Goal: Transaction & Acquisition: Purchase product/service

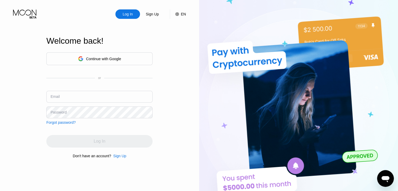
click at [101, 99] on input "text" at bounding box center [99, 97] width 106 height 12
type input "Rahulmaurya332212@gmail.com"
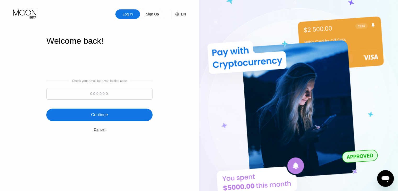
click at [101, 99] on input at bounding box center [99, 94] width 106 height 12
type input "963902"
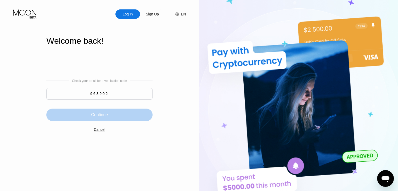
click at [106, 117] on div "Continue" at bounding box center [99, 114] width 17 height 5
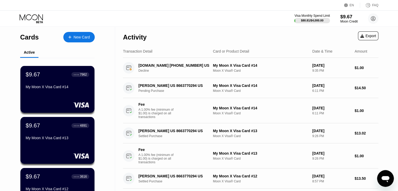
click at [351, 18] on div "$9.67" at bounding box center [349, 16] width 18 height 5
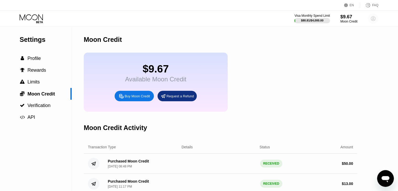
click at [369, 18] on circle at bounding box center [373, 18] width 10 height 10
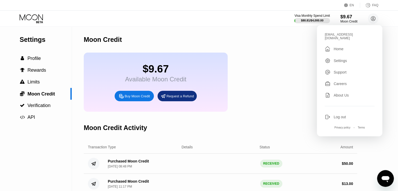
click at [274, 76] on div "$9.67 Available Moon Credit Buy Moon Credit Request a Refund" at bounding box center [220, 82] width 273 height 59
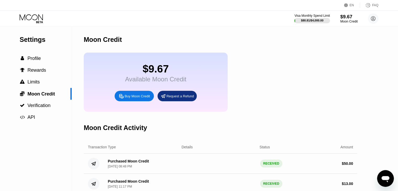
click at [347, 22] on div "Moon Credit" at bounding box center [349, 22] width 18 height 4
click at [142, 98] on div "Buy Moon Credit" at bounding box center [136, 96] width 25 height 4
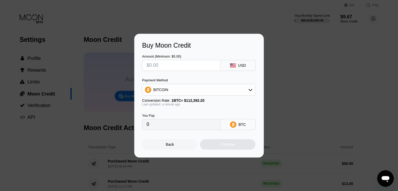
click at [165, 64] on input "text" at bounding box center [180, 65] width 69 height 10
type input "$20"
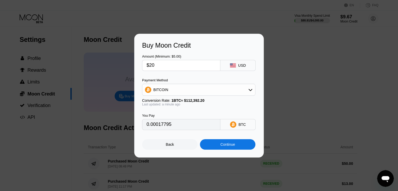
type input "0.00017795"
type input "$2"
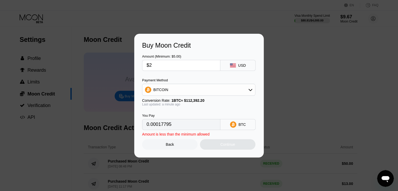
type input "0.00001780"
type input "0"
type input "$30"
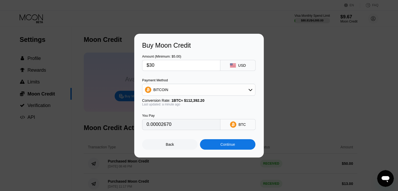
type input "0.00026693"
type input "$30"
click at [220, 145] on div "Continue" at bounding box center [227, 144] width 15 height 4
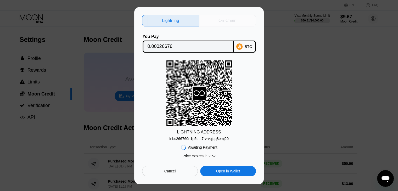
click at [231, 18] on div "On-Chain" at bounding box center [227, 20] width 18 height 5
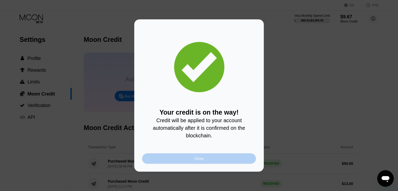
click at [202, 160] on div "Close" at bounding box center [198, 158] width 9 height 4
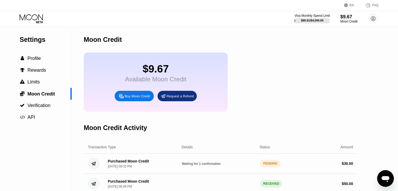
click at [38, 25] on div "Visa Monthly Spend Limit $80.81 / $4,000.00 $9.67 Moon Credit rahulmaurya332212…" at bounding box center [199, 19] width 398 height 16
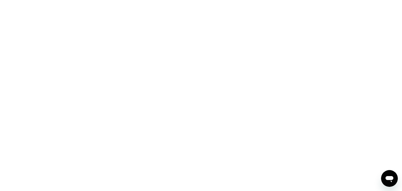
click at [62, 43] on div at bounding box center [201, 95] width 402 height 191
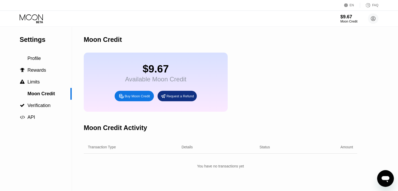
click at [31, 17] on icon at bounding box center [32, 18] width 24 height 9
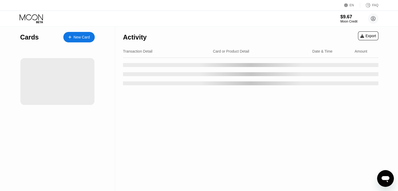
click at [31, 17] on icon at bounding box center [32, 18] width 24 height 9
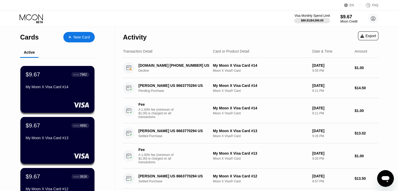
click at [37, 48] on div "Active" at bounding box center [29, 53] width 18 height 10
click at [31, 33] on div "Cards" at bounding box center [29, 37] width 19 height 8
click at [37, 17] on icon at bounding box center [31, 17] width 23 height 6
click at [32, 21] on icon at bounding box center [32, 18] width 24 height 9
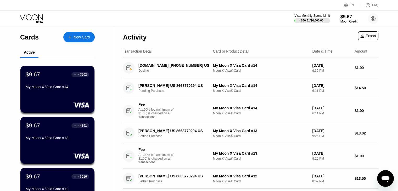
click at [88, 16] on div "Visa Monthly Spend Limit $80.81 / $4,000.00 $9.67 Moon Credit [EMAIL_ADDRESS][D…" at bounding box center [199, 19] width 398 height 16
click at [346, 20] on div "Moon Credit" at bounding box center [349, 22] width 18 height 4
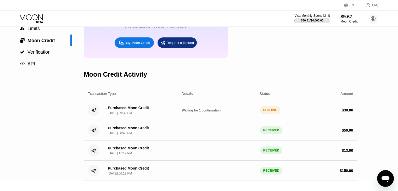
scroll to position [54, 0]
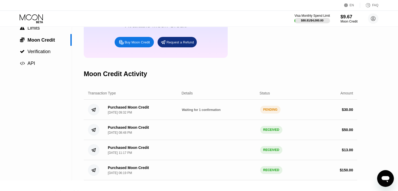
click at [271, 113] on div "PENDING" at bounding box center [270, 110] width 21 height 8
click at [224, 112] on div "Waiting for 1 confirmation" at bounding box center [219, 109] width 74 height 4
click at [128, 78] on div "Moon Credit Activity" at bounding box center [115, 74] width 63 height 8
drag, startPoint x: 5, startPoint y: 22, endPoint x: 19, endPoint y: 19, distance: 13.9
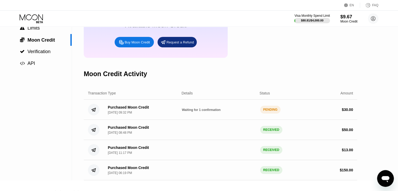
click at [16, 19] on div "Visa Monthly Spend Limit $80.81 / $4,000.00 $9.67 Moon Credit [EMAIL_ADDRESS][D…" at bounding box center [199, 19] width 398 height 16
click at [24, 20] on icon at bounding box center [32, 18] width 24 height 9
click at [27, 20] on icon at bounding box center [32, 18] width 24 height 9
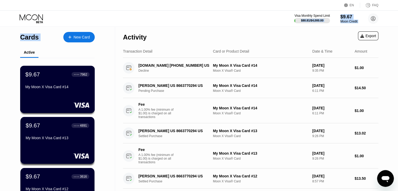
drag, startPoint x: 31, startPoint y: 25, endPoint x: 67, endPoint y: 76, distance: 62.0
click at [69, 79] on div "EN Language Select an item Save FAQ Visa Monthly Spend Limit $80.81 / $4,000.00…" at bounding box center [199, 95] width 398 height 191
click at [173, 21] on div "Visa Monthly Spend Limit $80.81 / $4,000.00 $9.67 Moon Credit rahulmaurya332212…" at bounding box center [199, 19] width 398 height 16
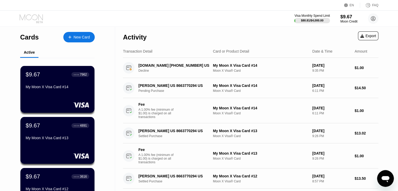
click at [35, 20] on icon at bounding box center [32, 18] width 24 height 9
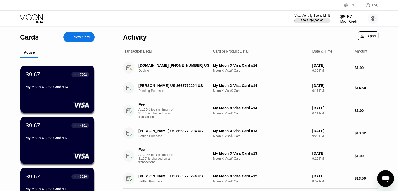
click at [35, 20] on icon at bounding box center [32, 18] width 24 height 9
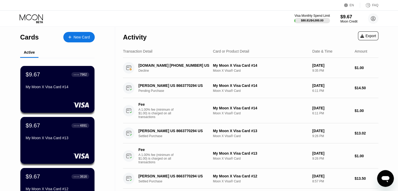
click at [35, 20] on icon at bounding box center [32, 18] width 24 height 9
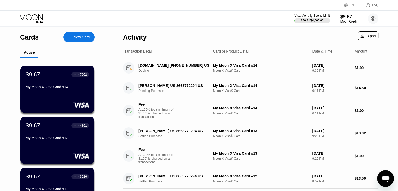
click at [35, 20] on icon at bounding box center [32, 18] width 24 height 9
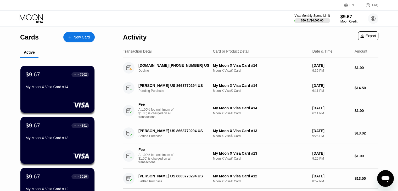
click at [35, 20] on icon at bounding box center [32, 18] width 24 height 9
drag, startPoint x: 35, startPoint y: 20, endPoint x: 28, endPoint y: 11, distance: 11.8
click at [33, 17] on icon at bounding box center [32, 18] width 24 height 9
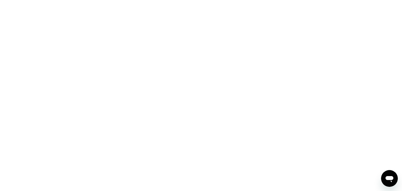
click at [144, 78] on div at bounding box center [201, 95] width 402 height 191
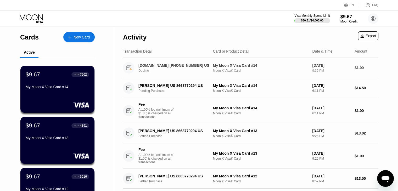
click at [144, 78] on div "RENDER.COM +14158304762 US Decline My Moon X Visa Card #14 Moon X Visa® Card Se…" at bounding box center [250, 68] width 255 height 20
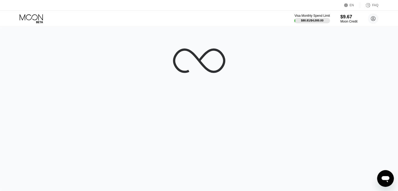
click at [144, 78] on div at bounding box center [199, 109] width 398 height 164
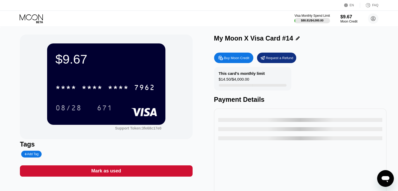
click at [144, 78] on div "* * * * * * * * * * * * 7962" at bounding box center [105, 86] width 101 height 18
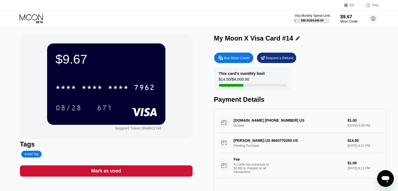
click at [144, 78] on div "* * * * * * * * * * * * 7962" at bounding box center [105, 86] width 101 height 18
click at [37, 19] on icon at bounding box center [32, 18] width 24 height 9
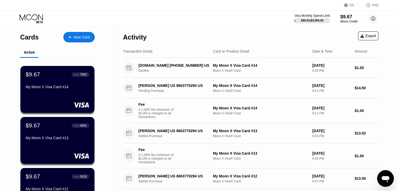
click at [37, 19] on icon at bounding box center [32, 18] width 24 height 9
drag, startPoint x: 154, startPoint y: 108, endPoint x: 82, endPoint y: 28, distance: 107.7
drag, startPoint x: 56, startPoint y: 22, endPoint x: 28, endPoint y: 16, distance: 28.0
click at [60, 30] on div "EN Language Select an item Save FAQ Visa Monthly Spend Limit $80.81 / $4,000.00…" at bounding box center [199, 95] width 398 height 191
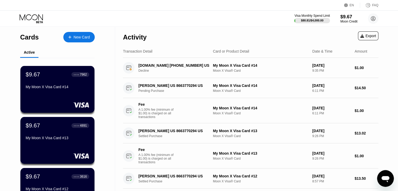
click at [197, 57] on div "Transaction Detail Card or Product Detail Date & Time Amount" at bounding box center [250, 51] width 255 height 13
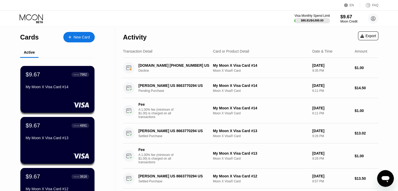
click at [197, 57] on div "Transaction Detail Card or Product Detail Date & Time Amount" at bounding box center [250, 51] width 255 height 13
click at [144, 44] on div "Activity" at bounding box center [135, 36] width 24 height 18
click at [125, 37] on div "Activity" at bounding box center [135, 37] width 24 height 8
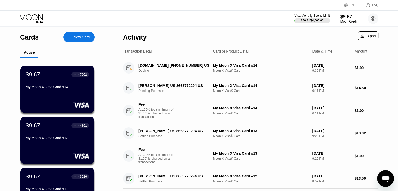
click at [82, 26] on div "Visa Monthly Spend Limit $80.81 / $4,000.00 $9.67 Moon Credit [EMAIL_ADDRESS][D…" at bounding box center [199, 19] width 398 height 16
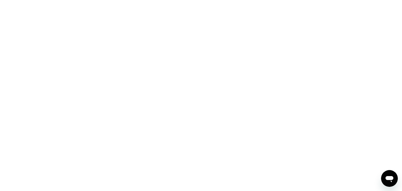
click at [91, 109] on div at bounding box center [201, 95] width 402 height 191
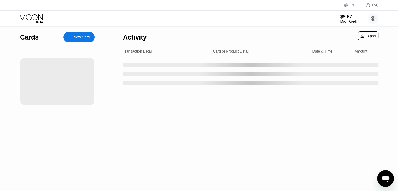
click at [91, 109] on div at bounding box center [57, 81] width 75 height 57
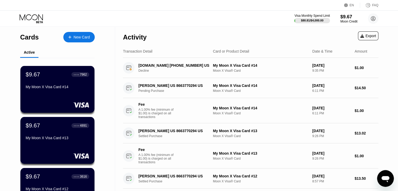
click at [91, 109] on div "$9.67 ● ● ● ● 7962 My Moon X Visa Card #14" at bounding box center [57, 89] width 74 height 47
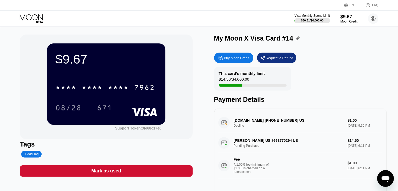
click at [91, 109] on div "08/28 671" at bounding box center [105, 107] width 101 height 13
click at [33, 19] on icon at bounding box center [31, 17] width 23 height 6
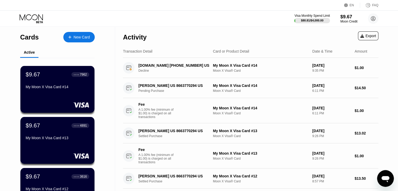
click at [33, 19] on icon at bounding box center [31, 17] width 23 height 6
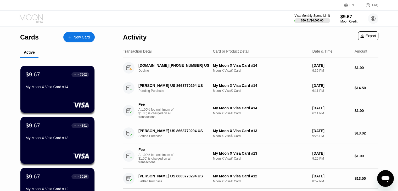
click at [33, 19] on icon at bounding box center [31, 17] width 23 height 6
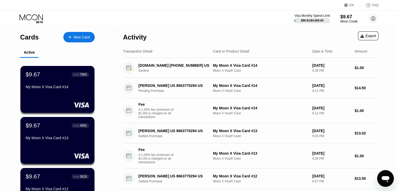
click at [33, 19] on icon at bounding box center [31, 17] width 23 height 6
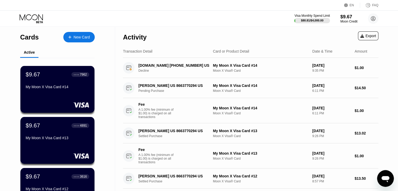
click at [33, 19] on icon at bounding box center [31, 17] width 23 height 6
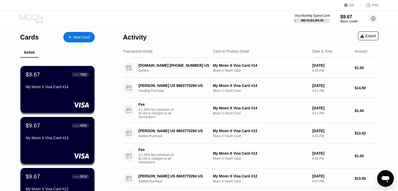
click at [33, 19] on icon at bounding box center [31, 17] width 23 height 6
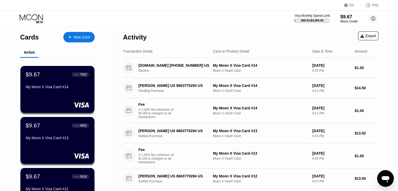
click at [33, 19] on icon at bounding box center [31, 17] width 23 height 6
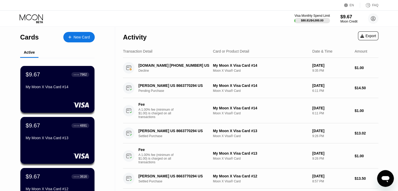
click at [33, 19] on icon at bounding box center [31, 17] width 23 height 6
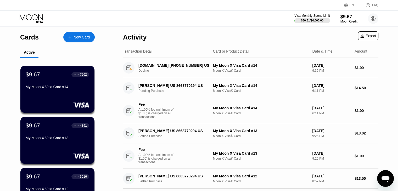
click at [33, 19] on icon at bounding box center [31, 17] width 23 height 6
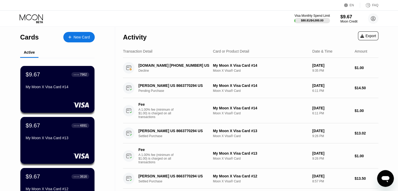
click at [33, 19] on icon at bounding box center [31, 17] width 23 height 6
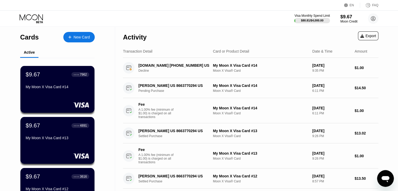
click at [33, 19] on icon at bounding box center [31, 17] width 23 height 6
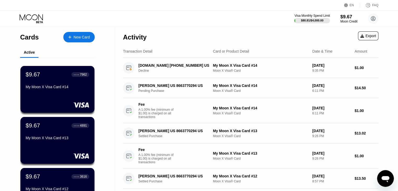
click at [77, 20] on div "Visa Monthly Spend Limit $80.81 / $4,000.00 $9.67 Moon Credit [EMAIL_ADDRESS][D…" at bounding box center [199, 19] width 398 height 16
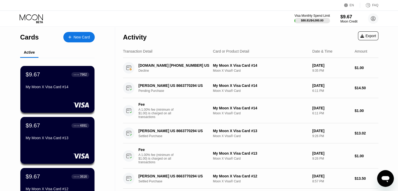
click at [77, 20] on div "Visa Monthly Spend Limit $80.81 / $4,000.00 $9.67 Moon Credit [EMAIL_ADDRESS][D…" at bounding box center [199, 19] width 398 height 16
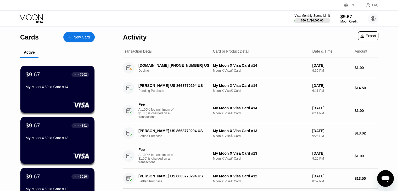
drag, startPoint x: 77, startPoint y: 20, endPoint x: 39, endPoint y: 10, distance: 39.7
click at [55, 13] on div "Visa Monthly Spend Limit $80.81 / $4,000.00 $9.67 Moon Credit [EMAIL_ADDRESS][D…" at bounding box center [199, 19] width 398 height 16
click at [27, 0] on div "EN Language Select an item Save FAQ" at bounding box center [199, 5] width 398 height 11
drag, startPoint x: 60, startPoint y: 55, endPoint x: 292, endPoint y: 16, distance: 235.6
click at [320, 20] on div "$80.81 / $4,000.00" at bounding box center [311, 20] width 23 height 3
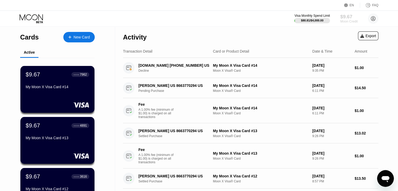
click at [341, 16] on div "$9.67" at bounding box center [349, 16] width 18 height 5
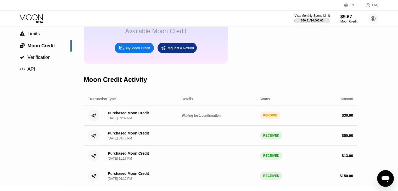
scroll to position [51, 0]
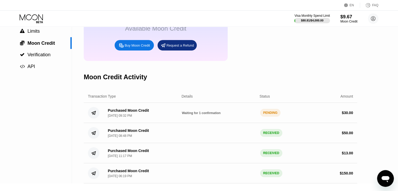
click at [174, 115] on div "Purchased Moon Credit [DATE] 09:32 PM" at bounding box center [141, 112] width 74 height 9
click at [174, 115] on div "Purchased Moon Credit Sep 24, 2025, 09:32 PM" at bounding box center [141, 112] width 74 height 9
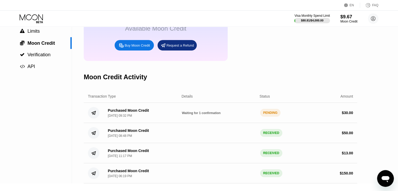
click at [174, 115] on div "Purchased Moon Credit Sep 24, 2025, 09:32 PM" at bounding box center [141, 112] width 74 height 9
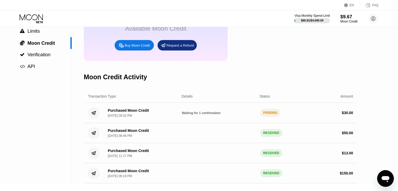
click at [174, 115] on div "Purchased Moon Credit Sep 24, 2025, 09:32 PM" at bounding box center [141, 112] width 74 height 9
drag, startPoint x: 174, startPoint y: 115, endPoint x: 166, endPoint y: 98, distance: 19.4
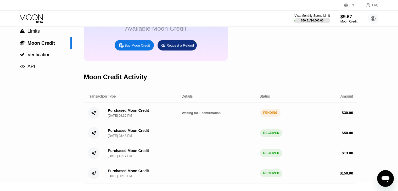
click at [169, 102] on div "Transaction Type Details Status Amount Purchased Moon Credit Sep 24, 2025, 09:3…" at bounding box center [220, 136] width 273 height 93
drag, startPoint x: 166, startPoint y: 98, endPoint x: 110, endPoint y: 38, distance: 81.9
click at [128, 38] on div "Moon Credit $9.67 Available Moon Credit Buy Moon Credit Request a Refund Moon C…" at bounding box center [220, 79] width 273 height 207
drag, startPoint x: 110, startPoint y: 38, endPoint x: 105, endPoint y: 38, distance: 4.7
click at [105, 38] on div "$9.67 Available Moon Credit Buy Moon Credit Request a Refund" at bounding box center [156, 31] width 144 height 59
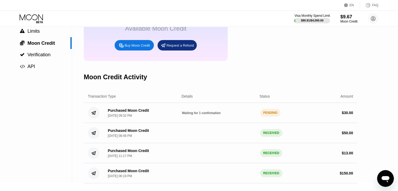
click at [105, 38] on div "$9.67 Available Moon Credit Buy Moon Credit Request a Refund" at bounding box center [156, 31] width 144 height 59
drag, startPoint x: 105, startPoint y: 38, endPoint x: 223, endPoint y: 15, distance: 120.1
click at [125, 29] on div "$9.67 Available Moon Credit Buy Moon Credit Request a Refund" at bounding box center [156, 31] width 144 height 59
drag, startPoint x: 223, startPoint y: 15, endPoint x: 328, endPoint y: 26, distance: 105.7
click at [286, 21] on div "Visa Monthly Spend Limit $80.81 / $4,000.00 $9.67 Moon Credit rahulmaurya332212…" at bounding box center [199, 19] width 398 height 16
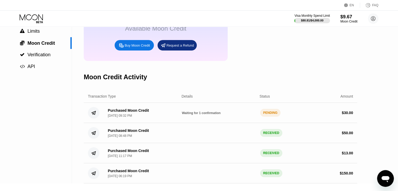
click at [181, 15] on div "Visa Monthly Spend Limit $80.81 / $4,000.00 $9.67 Moon Credit rahulmaurya332212…" at bounding box center [199, 19] width 398 height 16
drag, startPoint x: 181, startPoint y: 15, endPoint x: 179, endPoint y: 26, distance: 11.7
click at [170, 19] on div "Visa Monthly Spend Limit $80.81 / $4,000.00 $9.67 Moon Credit rahulmaurya332212…" at bounding box center [199, 19] width 398 height 16
drag, startPoint x: 179, startPoint y: 26, endPoint x: 227, endPoint y: 43, distance: 50.6
click at [224, 42] on div "EN Language Select an item Save FAQ Visa Monthly Spend Limit $80.81 / $4,000.00…" at bounding box center [199, 44] width 398 height 191
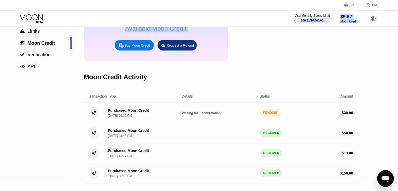
click at [238, 46] on div "$9.67 Available Moon Credit Buy Moon Credit Request a Refund" at bounding box center [220, 31] width 273 height 59
drag, startPoint x: 238, startPoint y: 46, endPoint x: 274, endPoint y: 73, distance: 44.7
click at [274, 73] on div "Moon Credit $9.67 Available Moon Credit Buy Moon Credit Request a Refund Moon C…" at bounding box center [220, 79] width 273 height 207
click at [274, 72] on div "Moon Credit Activity" at bounding box center [220, 77] width 273 height 26
drag, startPoint x: 274, startPoint y: 72, endPoint x: 313, endPoint y: 86, distance: 41.1
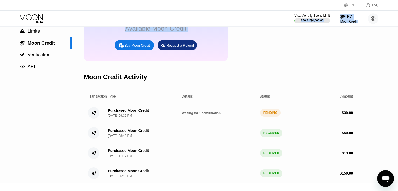
click at [313, 86] on div "Moon Credit Activity" at bounding box center [220, 77] width 273 height 26
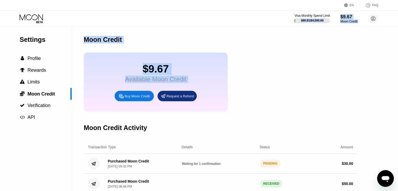
click at [301, 79] on div "$9.67 Available Moon Credit Buy Moon Credit Request a Refund" at bounding box center [220, 82] width 273 height 59
click at [364, 93] on div "Settings  Profile  Rewards  Limits  Moon Credit  Verification  API Moon C…" at bounding box center [199, 130] width 398 height 207
click at [333, 120] on div "Moon Credit Activity" at bounding box center [220, 128] width 273 height 26
click at [333, 119] on div "Moon Credit Activity" at bounding box center [220, 128] width 273 height 26
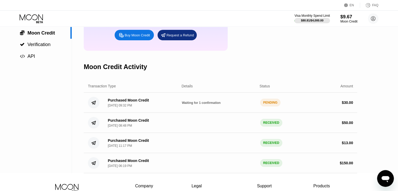
scroll to position [78, 0]
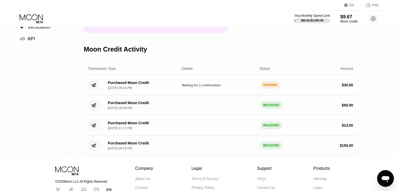
click at [208, 87] on div "Waiting for 1 confirmation" at bounding box center [219, 85] width 74 height 4
click at [125, 90] on div "[DATE] 09:32 PM" at bounding box center [120, 88] width 24 height 4
click at [274, 89] on div "PENDING" at bounding box center [270, 85] width 21 height 8
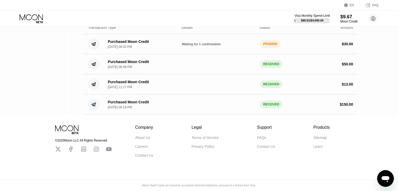
scroll to position [0, 0]
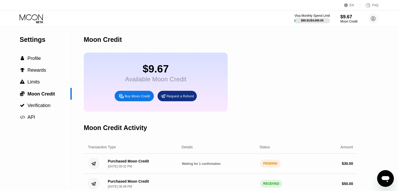
click at [25, 21] on icon at bounding box center [32, 18] width 24 height 9
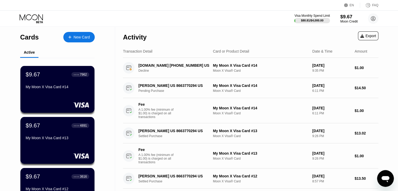
click at [348, 20] on div "Moon Credit" at bounding box center [349, 22] width 18 height 4
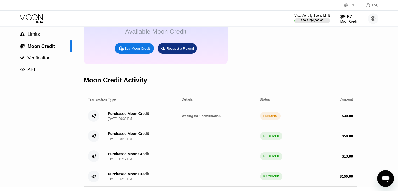
scroll to position [52, 0]
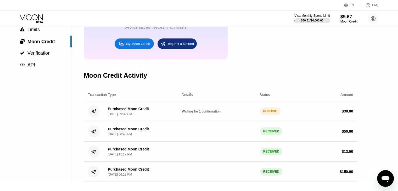
click at [204, 113] on span "Waiting for 1 confirmation" at bounding box center [201, 112] width 39 height 4
click at [127, 111] on div "Purchased Moon Credit" at bounding box center [128, 109] width 41 height 4
click at [88, 117] on circle at bounding box center [94, 111] width 12 height 12
click at [272, 115] on div "PENDING" at bounding box center [270, 111] width 21 height 8
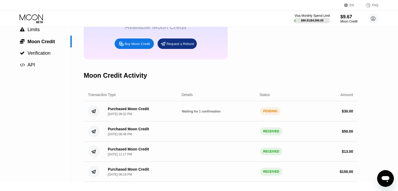
click at [347, 113] on div "$ 30.00" at bounding box center [346, 111] width 11 height 4
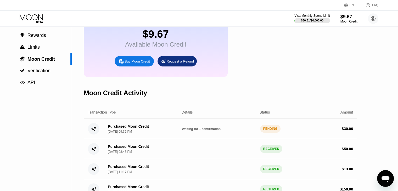
scroll to position [26, 0]
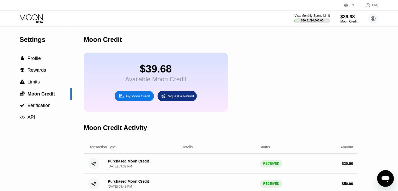
click at [176, 28] on div "Moon Credit" at bounding box center [220, 40] width 273 height 26
click at [31, 18] on icon at bounding box center [32, 18] width 24 height 9
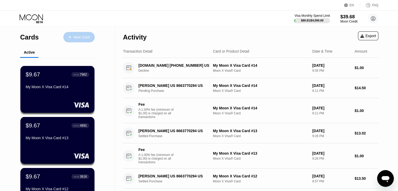
click at [87, 38] on div "New Card" at bounding box center [81, 37] width 16 height 4
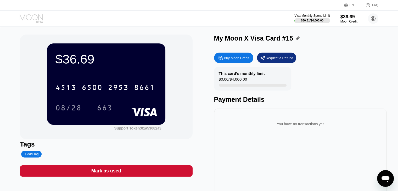
click at [34, 18] on icon at bounding box center [32, 18] width 24 height 9
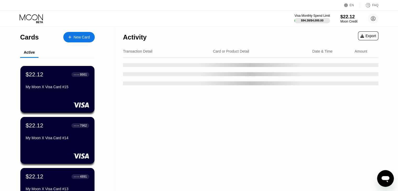
click at [81, 38] on div "New Card" at bounding box center [81, 37] width 16 height 4
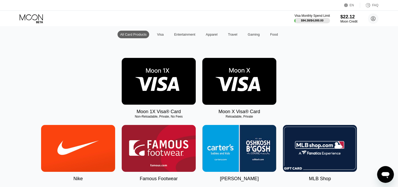
scroll to position [78, 0]
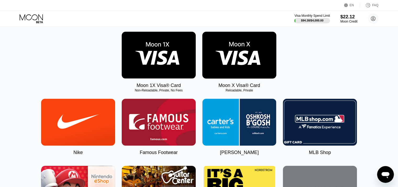
click at [237, 46] on img at bounding box center [239, 55] width 74 height 47
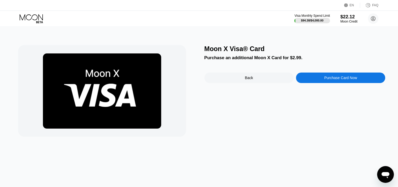
click at [319, 78] on div "Purchase Card Now" at bounding box center [340, 77] width 89 height 10
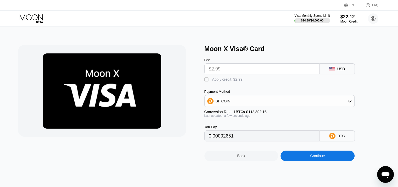
click at [205, 81] on div "" at bounding box center [206, 79] width 5 height 5
type input "0"
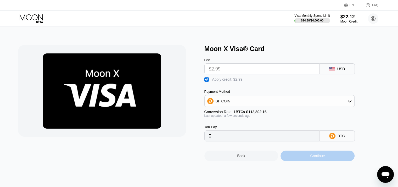
click at [341, 158] on div "Continue" at bounding box center [317, 155] width 74 height 10
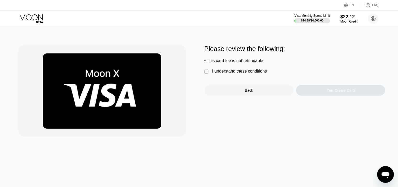
click at [206, 74] on div "" at bounding box center [206, 71] width 5 height 5
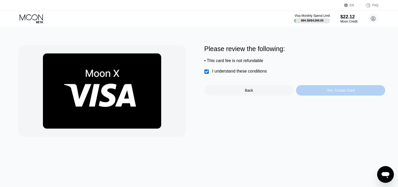
click at [363, 92] on div "Yes, Create Card" at bounding box center [340, 90] width 89 height 10
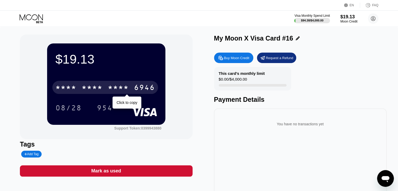
click at [95, 88] on div "* * * *" at bounding box center [92, 88] width 21 height 8
